Goal: Register for event/course

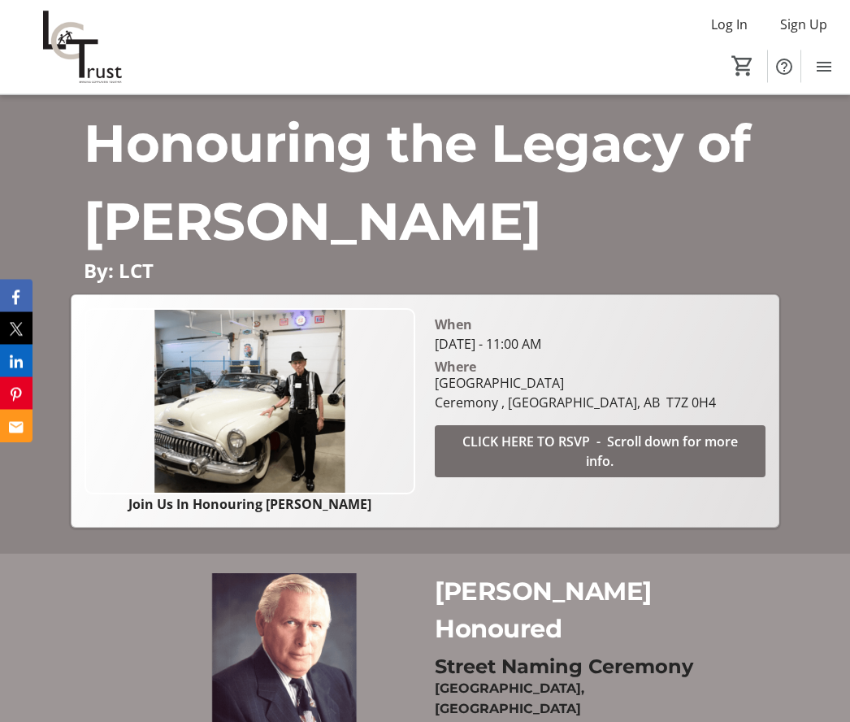
scroll to position [251, 0]
click at [553, 471] on span "CLICK HERE TO RSVP - Scroll down for more info." at bounding box center [600, 451] width 292 height 39
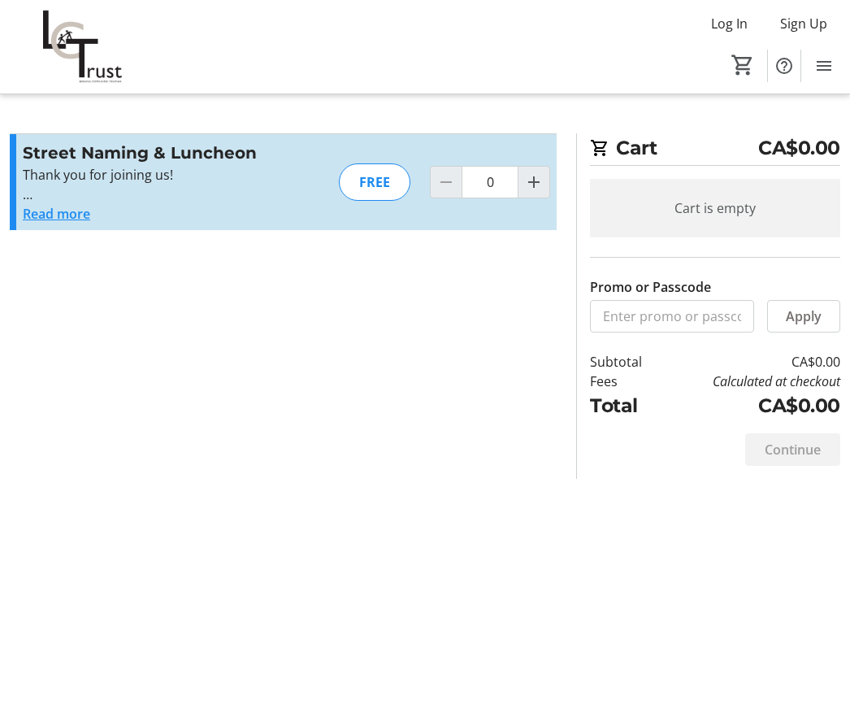
click at [80, 200] on p at bounding box center [171, 195] width 297 height 20
click at [384, 187] on div "FREE" at bounding box center [375, 182] width 72 height 37
click at [826, 318] on span at bounding box center [804, 316] width 72 height 39
click at [788, 458] on div "Continue" at bounding box center [792, 450] width 95 height 33
click at [814, 23] on span "Sign Up" at bounding box center [803, 25] width 47 height 20
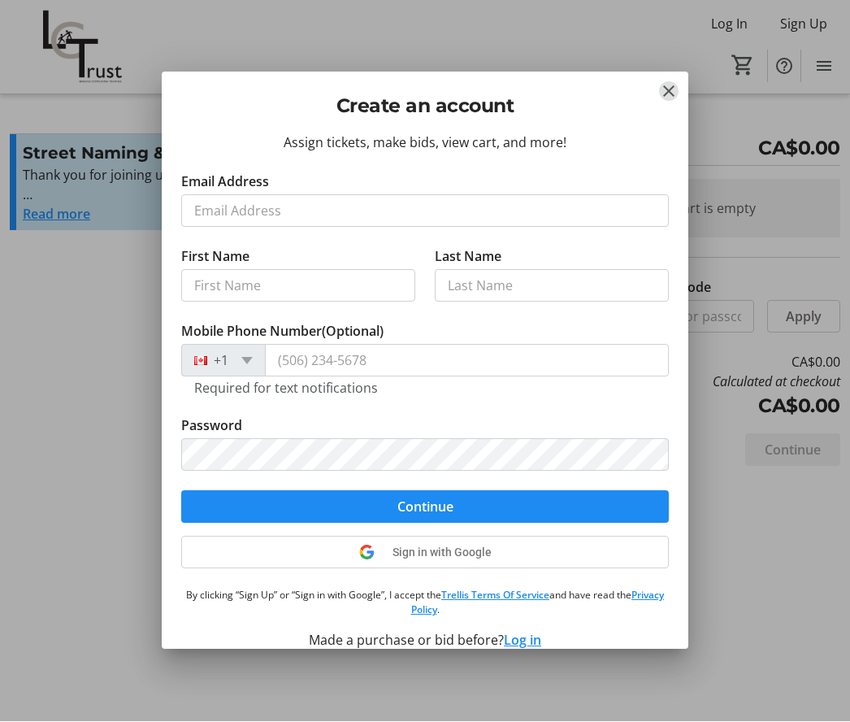
click at [676, 102] on mat-icon "Close" at bounding box center [669, 92] width 20 height 20
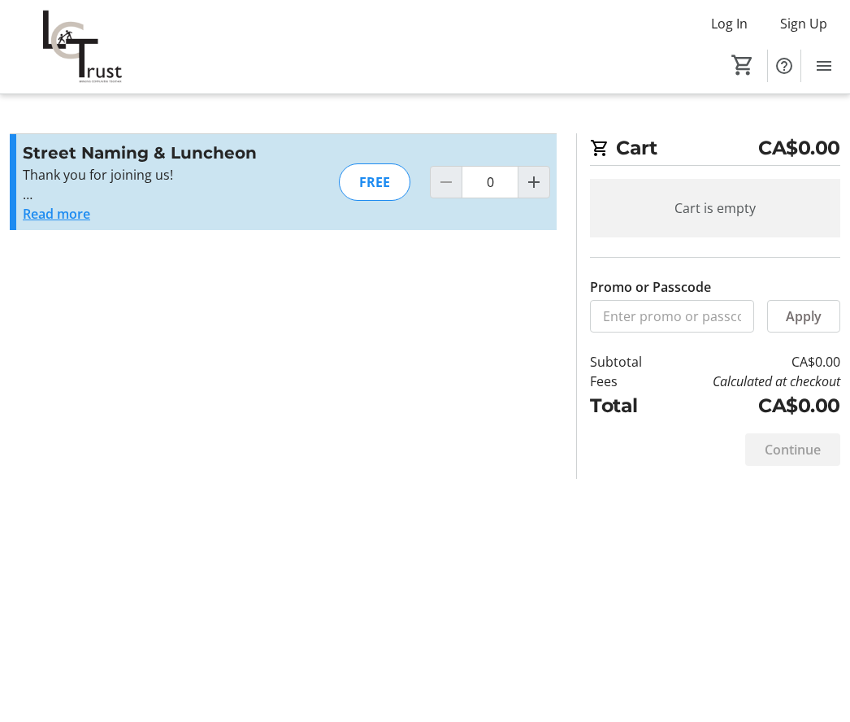
click at [271, 180] on p "Thank you for joining us!" at bounding box center [171, 176] width 297 height 20
click at [89, 215] on button "Read more" at bounding box center [56, 215] width 67 height 20
